Goal: Navigation & Orientation: Find specific page/section

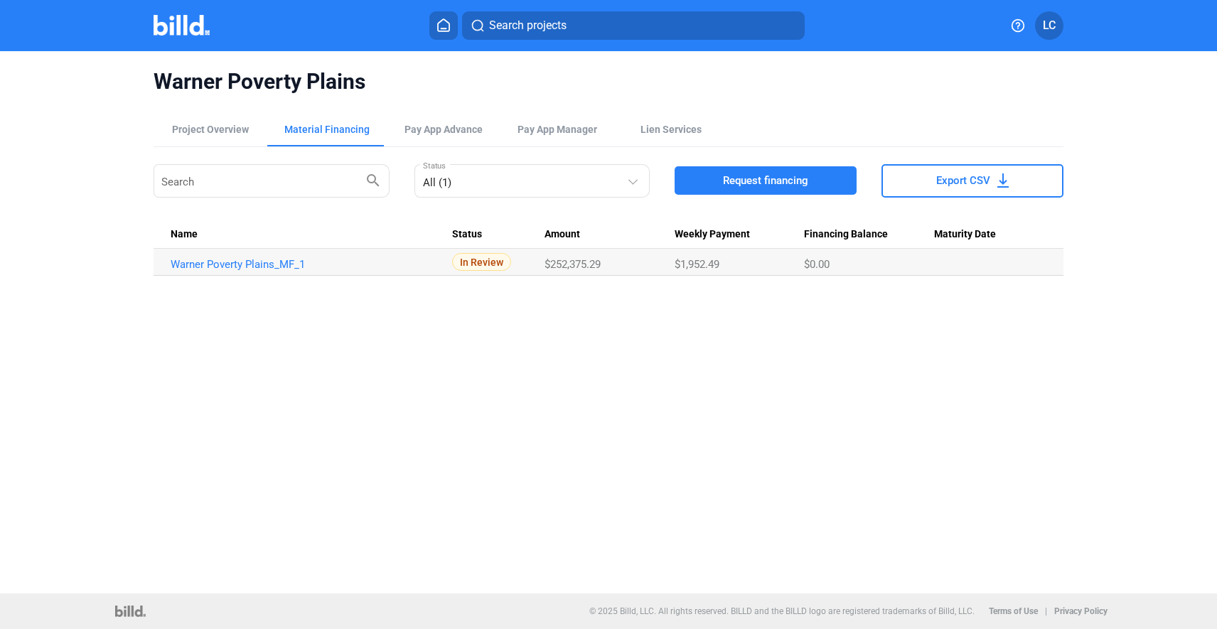
click at [576, 323] on div "Warner Poverty Plains Project Overview Material Financing Pay App Advance Pay A…" at bounding box center [608, 322] width 1217 height 542
click at [566, 127] on span "Pay App Manager" at bounding box center [557, 129] width 80 height 14
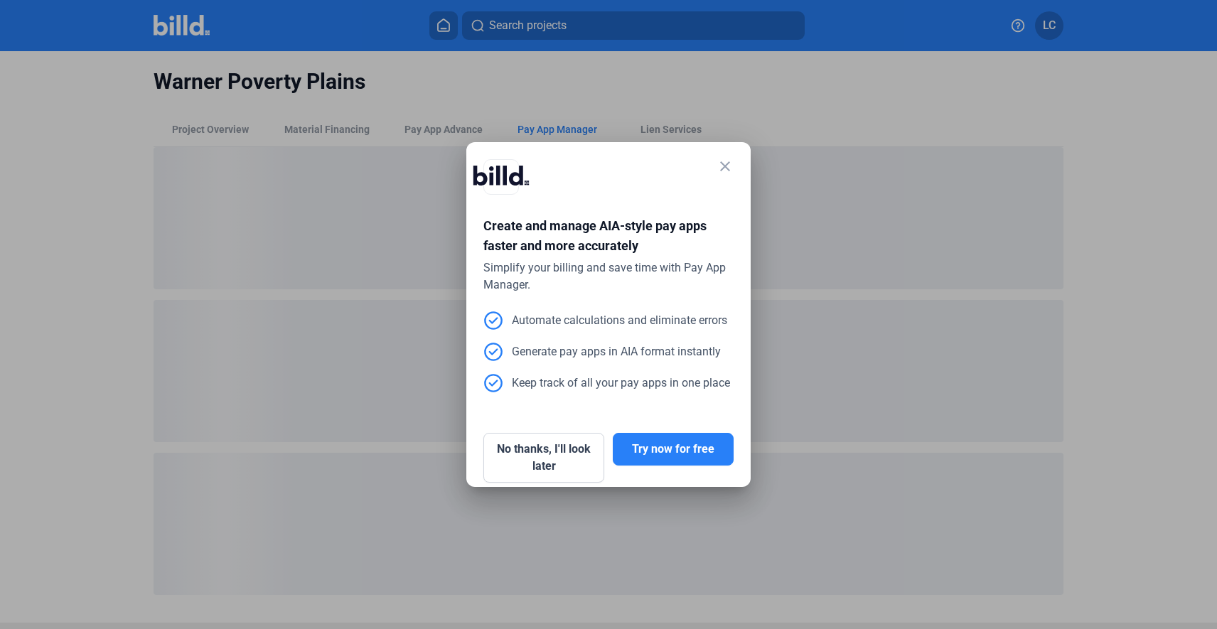
click at [731, 166] on mat-icon "close" at bounding box center [724, 166] width 17 height 17
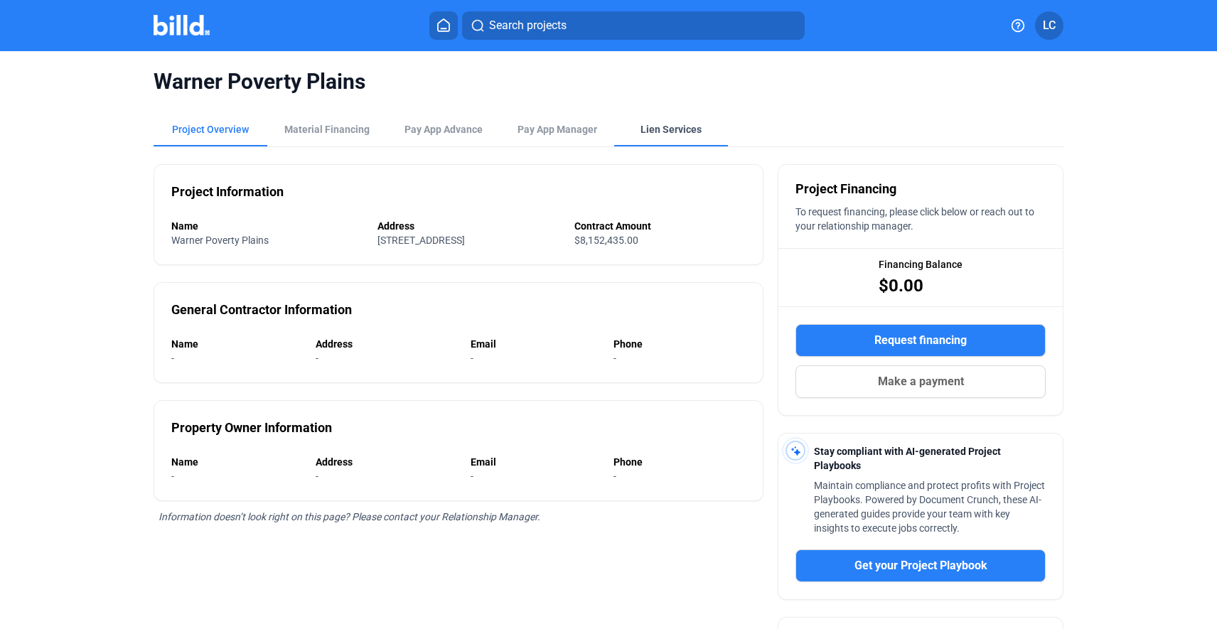
click at [671, 129] on div "Lien Services" at bounding box center [670, 129] width 61 height 14
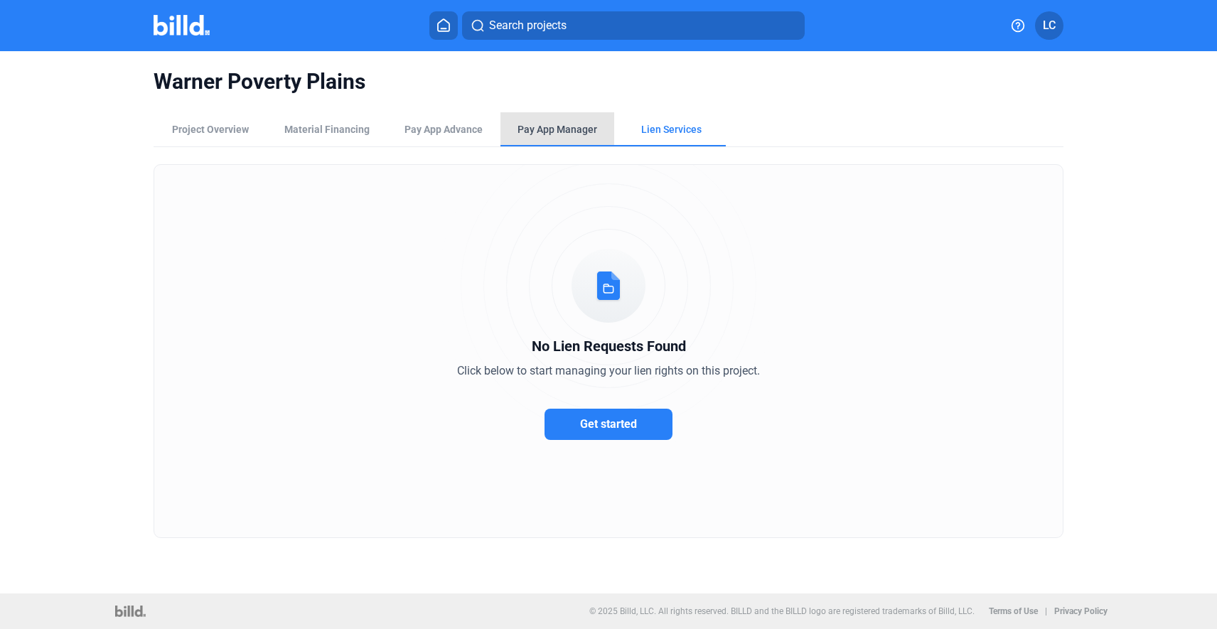
click at [551, 114] on div "Pay App Manager" at bounding box center [557, 129] width 114 height 34
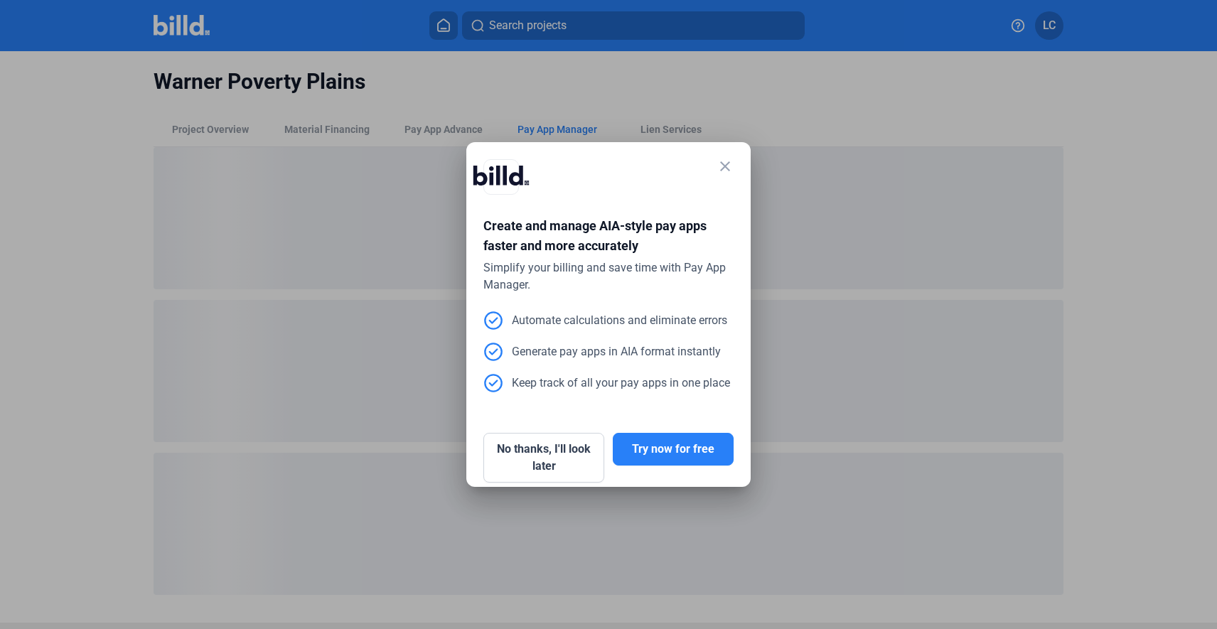
click at [727, 171] on mat-icon "close" at bounding box center [724, 166] width 17 height 17
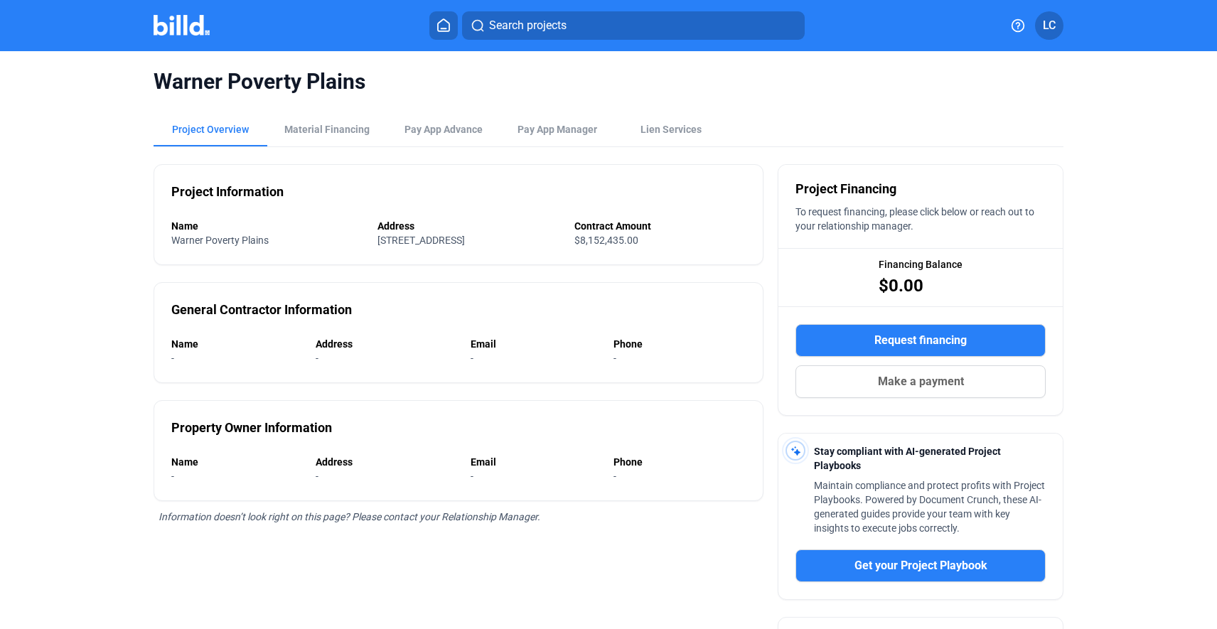
click at [195, 127] on div "Project Overview" at bounding box center [210, 129] width 77 height 14
